Goal: Task Accomplishment & Management: Manage account settings

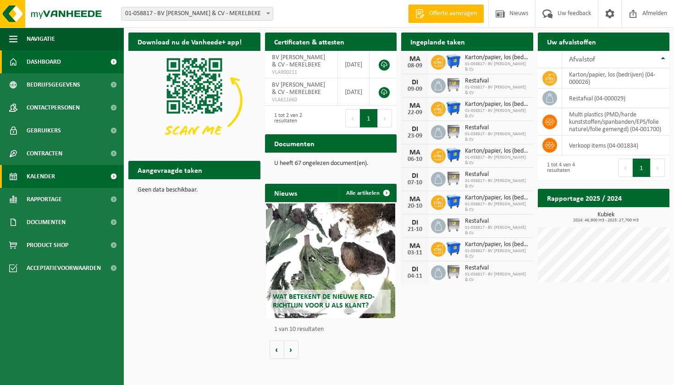
click at [52, 174] on span "Kalender" at bounding box center [41, 176] width 28 height 23
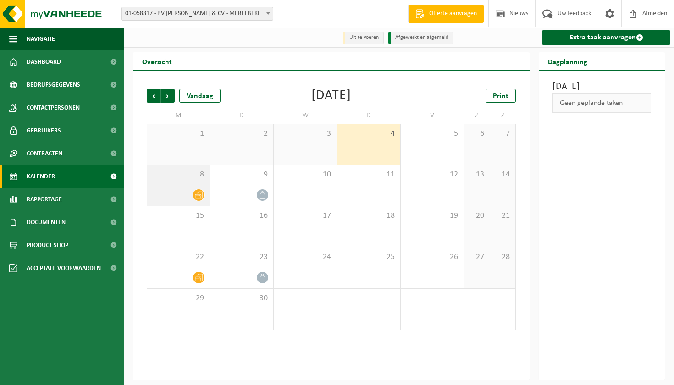
click at [182, 181] on div "8" at bounding box center [178, 185] width 62 height 41
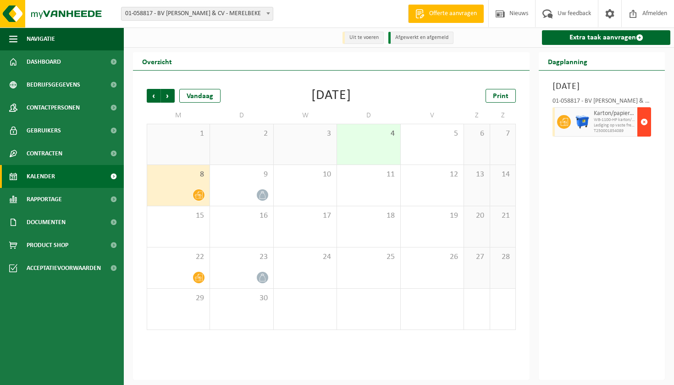
click at [648, 131] on span "button" at bounding box center [644, 122] width 7 height 18
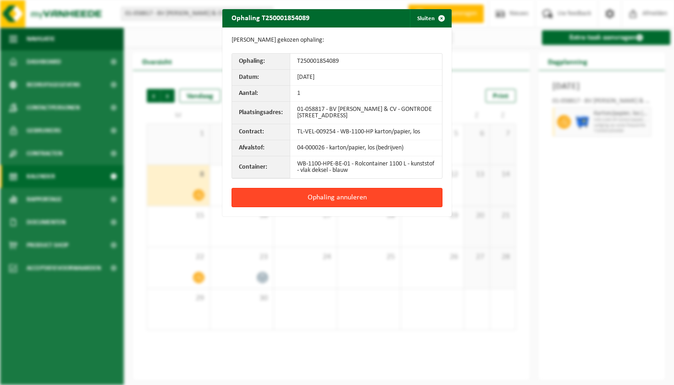
click at [355, 197] on button "Ophaling annuleren" at bounding box center [337, 197] width 211 height 19
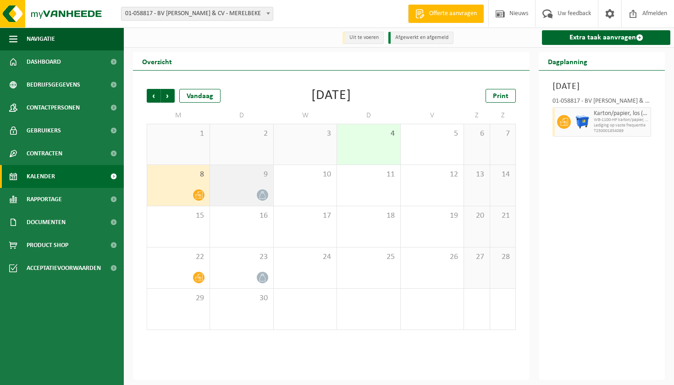
click at [240, 182] on div "9" at bounding box center [241, 185] width 63 height 41
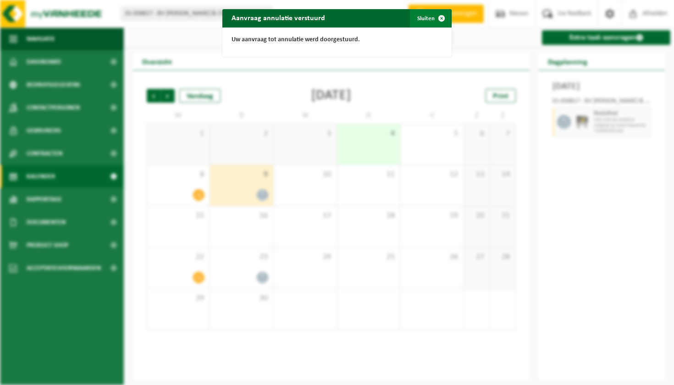
click at [439, 18] on span "button" at bounding box center [442, 18] width 18 height 18
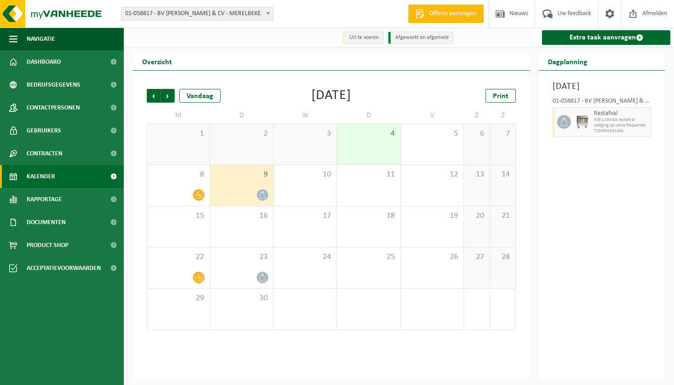
click at [232, 180] on span "9" at bounding box center [242, 175] width 54 height 10
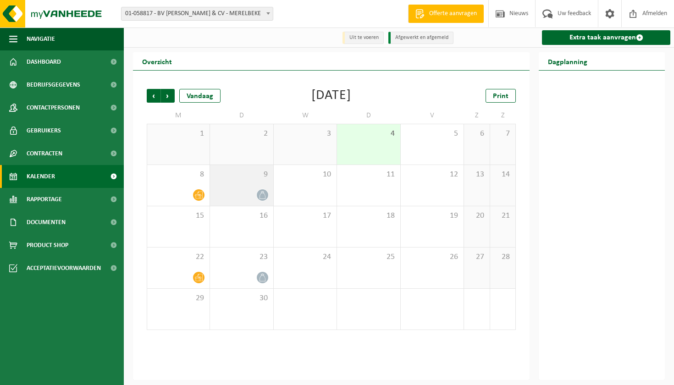
click at [262, 182] on div "9" at bounding box center [241, 185] width 63 height 41
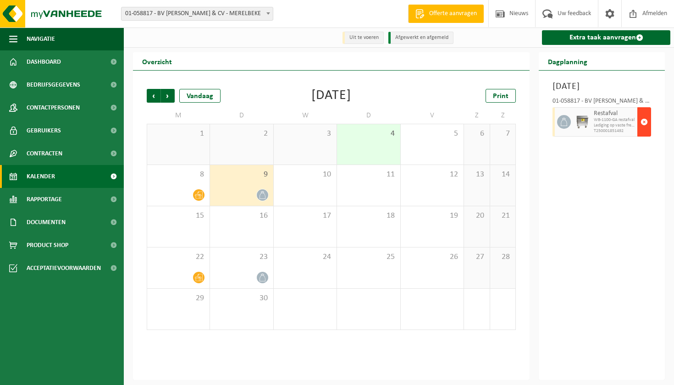
click at [648, 131] on span "button" at bounding box center [644, 122] width 7 height 18
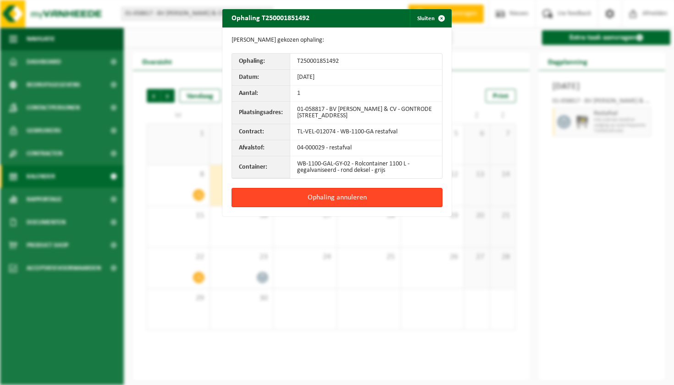
click at [319, 198] on button "Ophaling annuleren" at bounding box center [337, 197] width 211 height 19
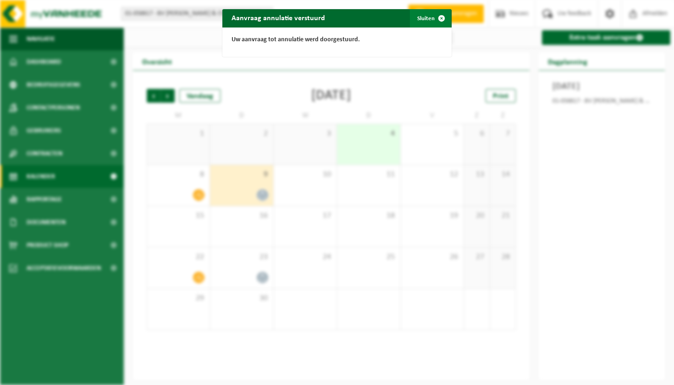
click at [427, 18] on button "Sluiten" at bounding box center [430, 18] width 41 height 18
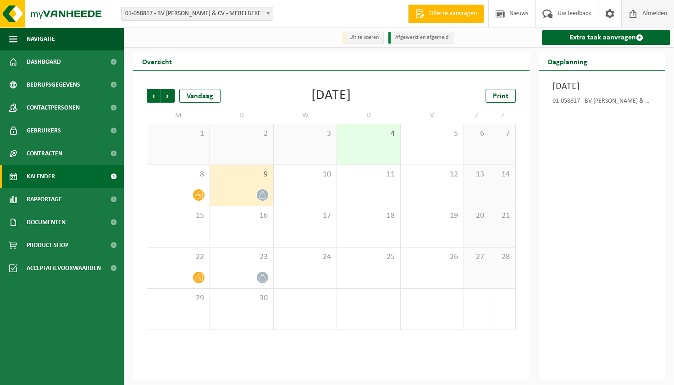
click at [654, 6] on span "Afmelden" at bounding box center [654, 13] width 29 height 27
